Goal: Transaction & Acquisition: Purchase product/service

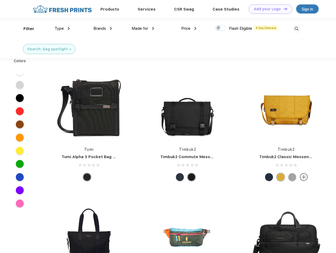
scroll to position [0, 0]
click at [268, 9] on link "Add your Logo Design Tool" at bounding box center [270, 8] width 43 height 9
click at [0, 0] on div "Design Tool" at bounding box center [0, 0] width 0 height 0
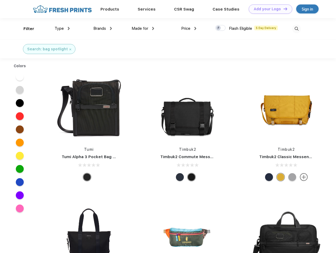
click at [283, 9] on link "Add your Logo Design Tool" at bounding box center [270, 8] width 43 height 9
click at [25, 29] on div "Filter" at bounding box center [28, 29] width 11 height 6
click at [62, 28] on span "Type" at bounding box center [59, 28] width 9 height 5
click at [103, 28] on span "Brands" at bounding box center [99, 28] width 13 height 5
click at [143, 28] on span "Made for" at bounding box center [140, 28] width 17 height 5
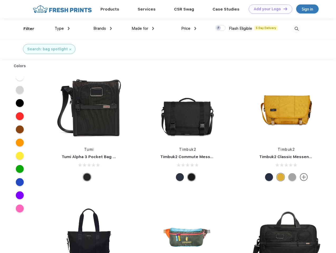
click at [189, 28] on span "Price" at bounding box center [185, 28] width 9 height 5
click at [220, 28] on div at bounding box center [220, 28] width 10 height 6
click at [219, 28] on input "checkbox" at bounding box center [216, 26] width 3 height 3
click at [296, 29] on img at bounding box center [296, 29] width 9 height 9
